Goal: Task Accomplishment & Management: Manage account settings

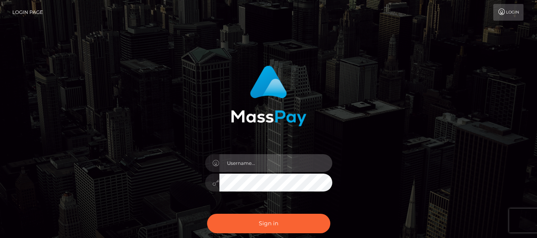
click at [254, 162] on input "text" at bounding box center [275, 163] width 113 height 18
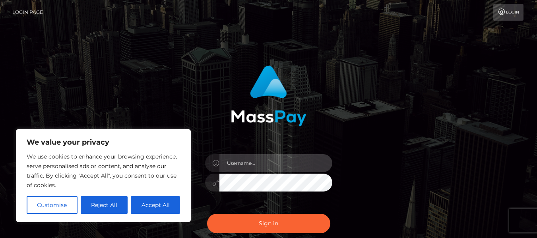
type input "celestialhaven09@gmail.com"
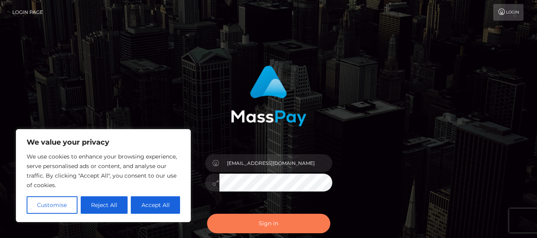
click at [258, 223] on button "Sign in" at bounding box center [268, 223] width 123 height 19
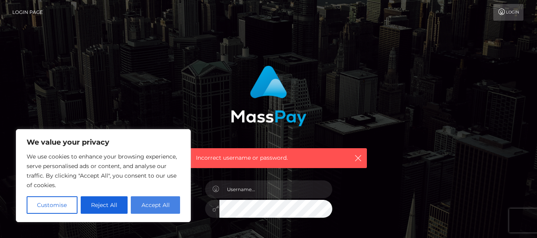
click at [145, 204] on button "Accept All" at bounding box center [155, 204] width 49 height 17
checkbox input "true"
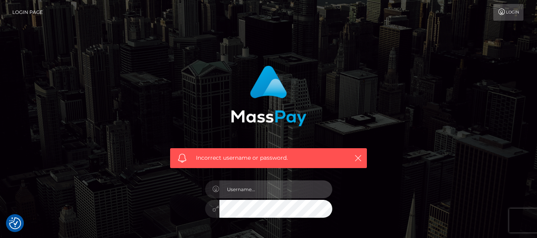
click at [236, 192] on input "text" at bounding box center [275, 189] width 113 height 18
click at [273, 193] on input "text" at bounding box center [275, 189] width 113 height 18
type input "celestialhaven"
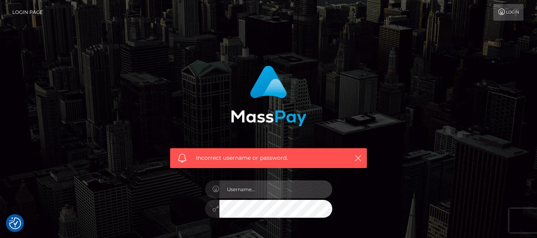
click at [240, 184] on input "text" at bounding box center [275, 189] width 113 height 18
type input "[EMAIL_ADDRESS][DOMAIN_NAME]"
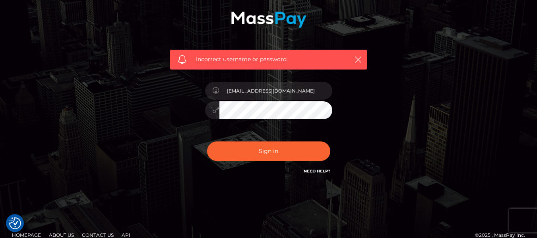
scroll to position [100, 0]
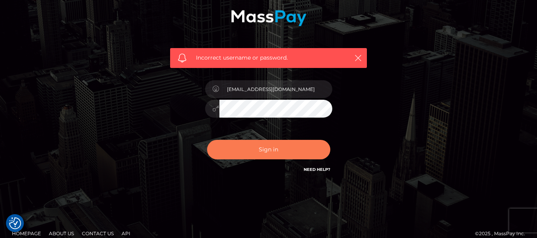
click at [290, 149] on button "Sign in" at bounding box center [268, 149] width 123 height 19
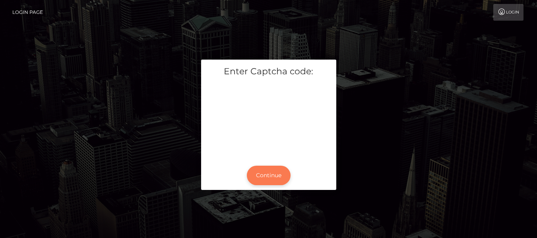
click at [275, 171] on button "Continue" at bounding box center [269, 175] width 44 height 19
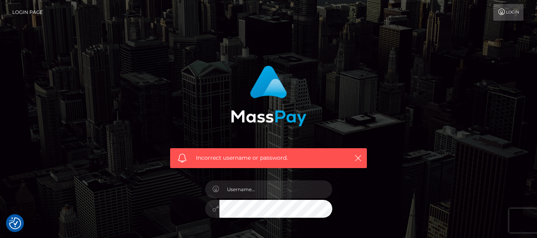
checkbox input "true"
drag, startPoint x: 360, startPoint y: 158, endPoint x: 266, endPoint y: 195, distance: 101.0
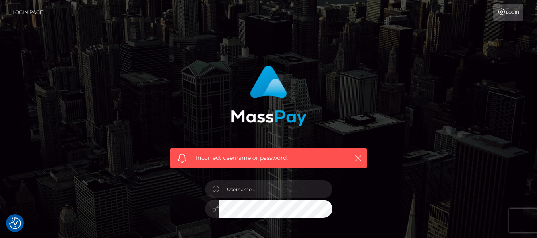
click at [266, 195] on div "Incorrect username or password." at bounding box center [268, 170] width 209 height 221
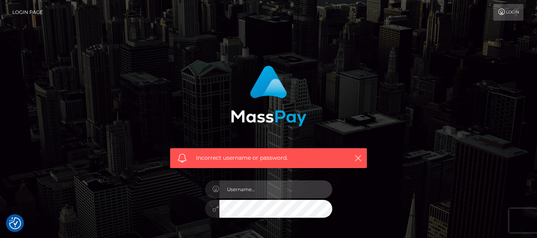
click at [266, 195] on input "text" at bounding box center [275, 189] width 113 height 18
type input "celestialhaven09@gmail.com"
